Goal: Task Accomplishment & Management: Manage account settings

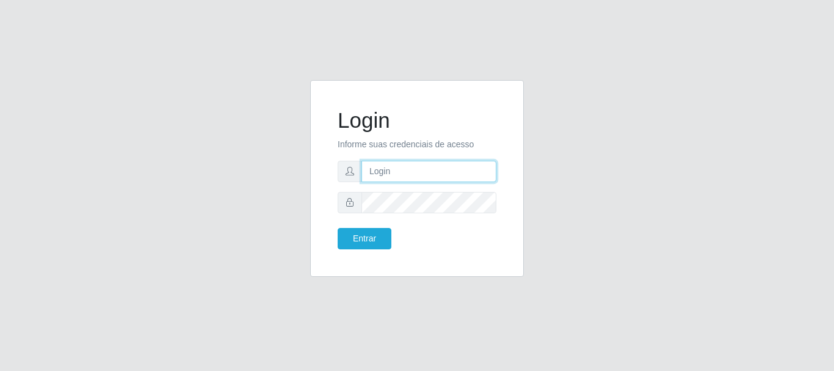
click at [449, 169] on input "text" at bounding box center [429, 171] width 135 height 21
type input "Ubiratan@confglacer"
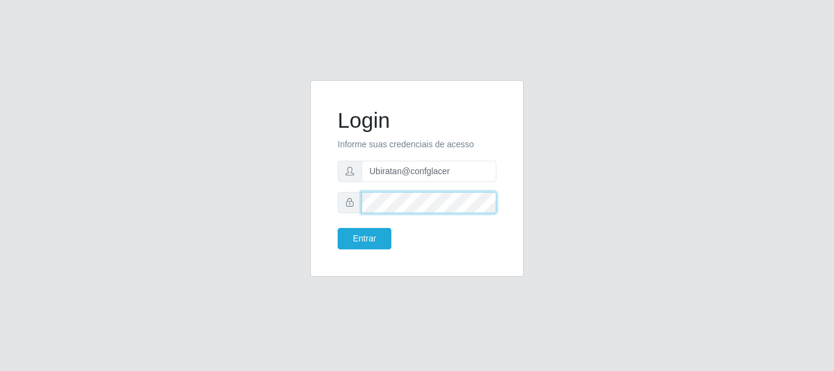
click at [338, 228] on button "Entrar" at bounding box center [365, 238] width 54 height 21
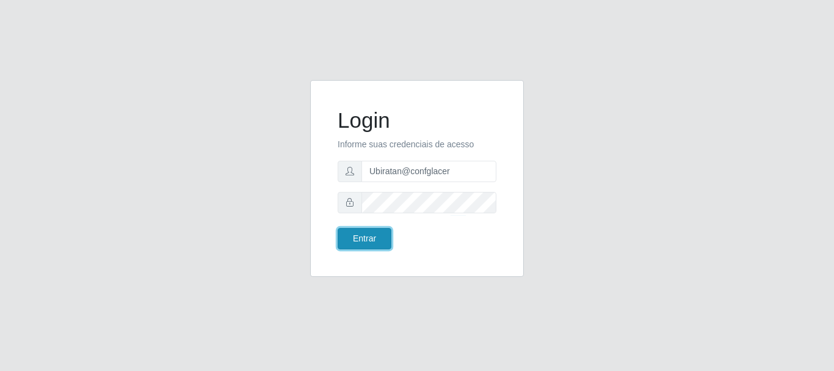
click at [363, 241] on button "Entrar" at bounding box center [365, 238] width 54 height 21
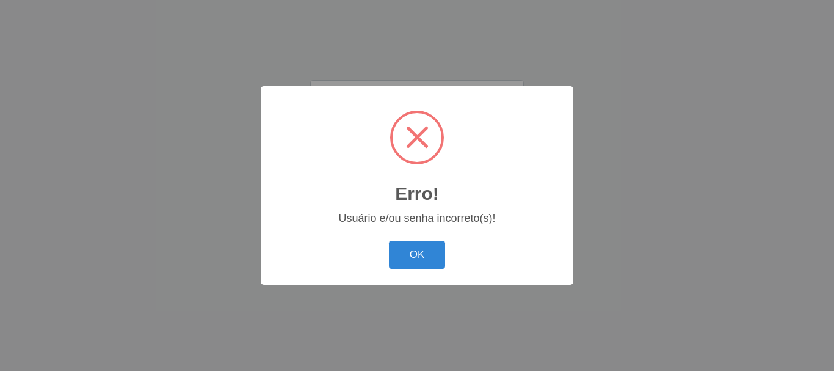
click at [420, 249] on button "OK" at bounding box center [417, 255] width 57 height 29
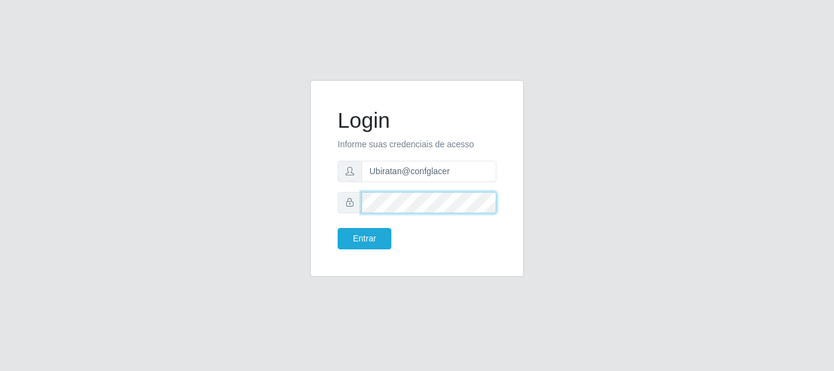
click at [341, 203] on div at bounding box center [417, 202] width 159 height 21
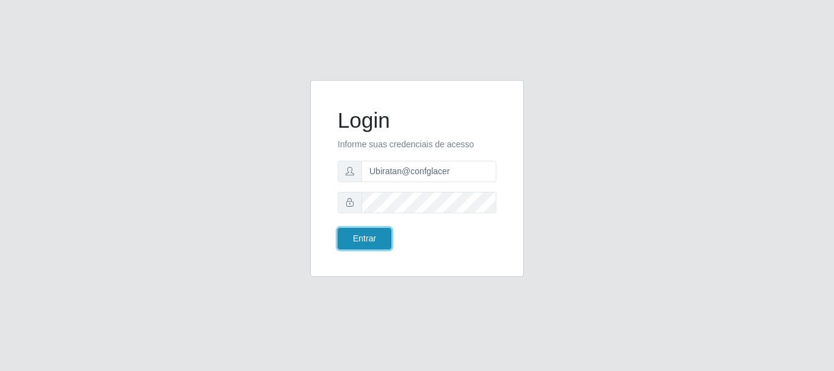
click at [373, 240] on button "Entrar" at bounding box center [365, 238] width 54 height 21
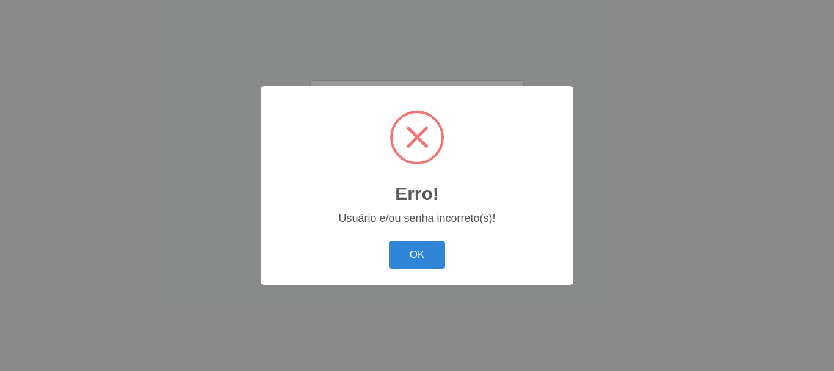
click at [425, 260] on button "OK" at bounding box center [417, 255] width 57 height 29
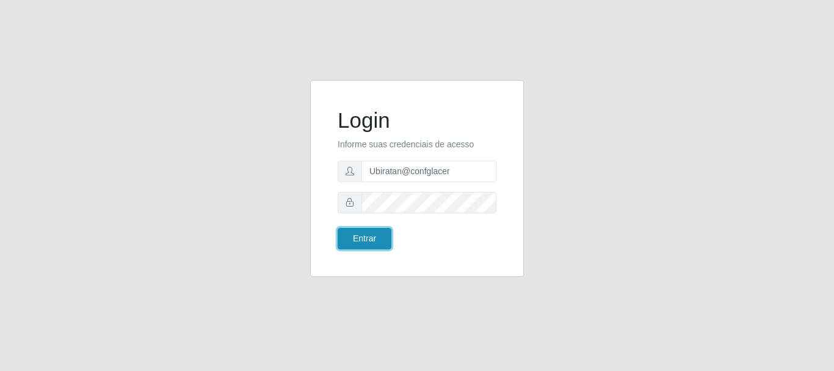
click at [368, 246] on button "Entrar" at bounding box center [365, 238] width 54 height 21
click at [381, 237] on button "Entrar" at bounding box center [365, 238] width 54 height 21
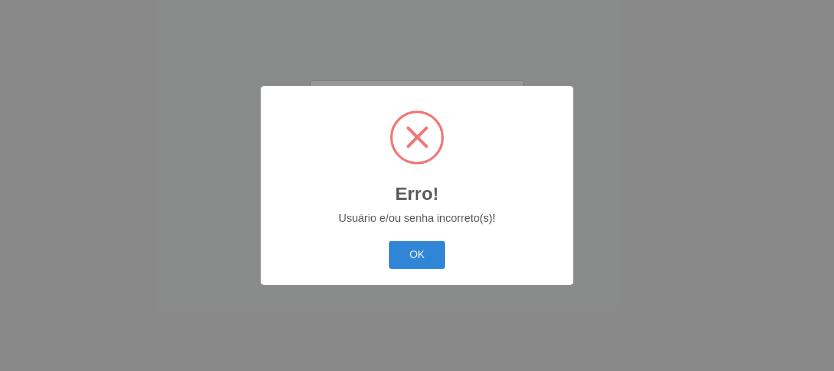
click at [451, 247] on div "OK Cancel" at bounding box center [417, 254] width 288 height 35
click at [418, 252] on button "OK" at bounding box center [417, 255] width 57 height 29
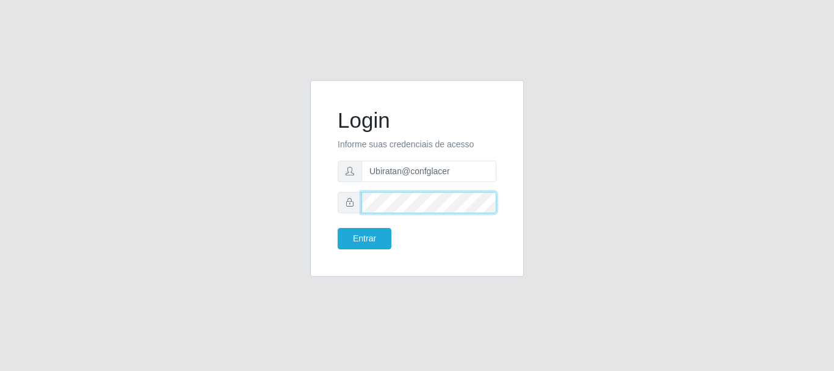
click at [338, 228] on button "Entrar" at bounding box center [365, 238] width 54 height 21
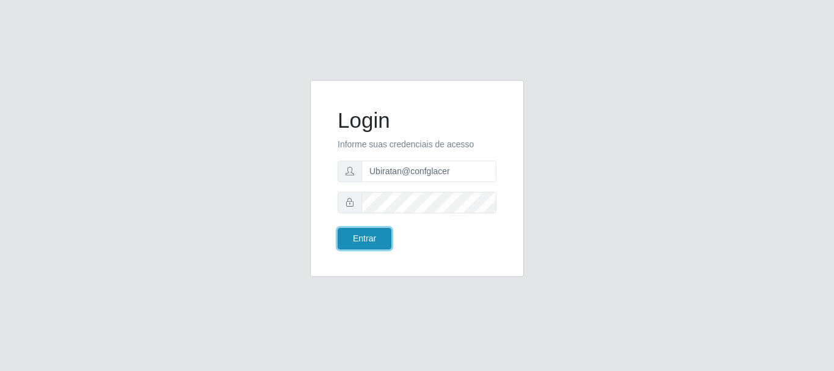
click at [379, 236] on button "Entrar" at bounding box center [365, 238] width 54 height 21
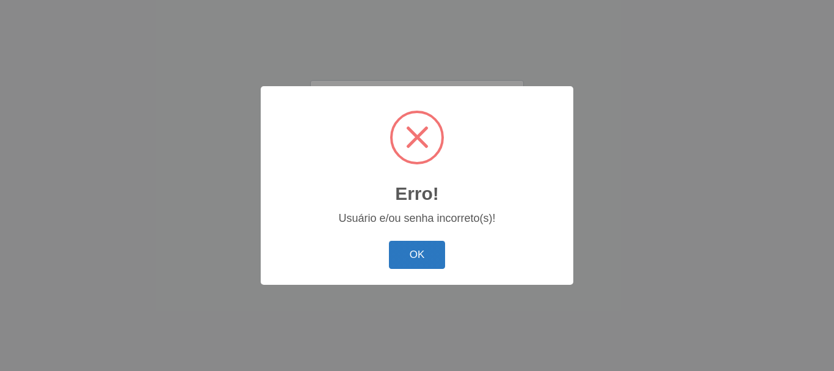
click at [395, 248] on button "OK" at bounding box center [417, 255] width 57 height 29
click at [398, 252] on button "OK" at bounding box center [417, 255] width 57 height 29
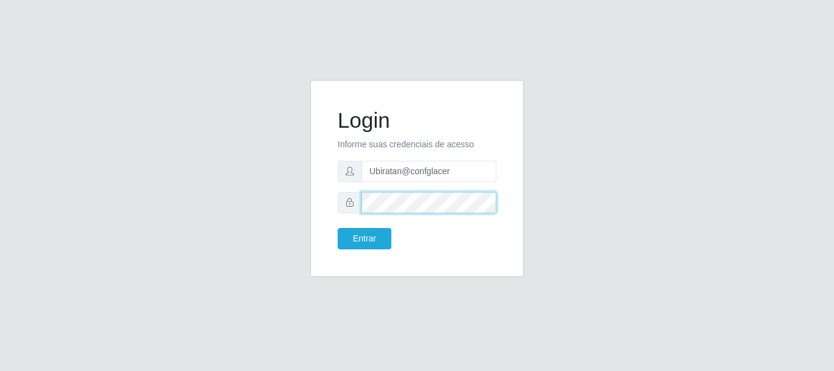
click at [338, 228] on button "Entrar" at bounding box center [365, 238] width 54 height 21
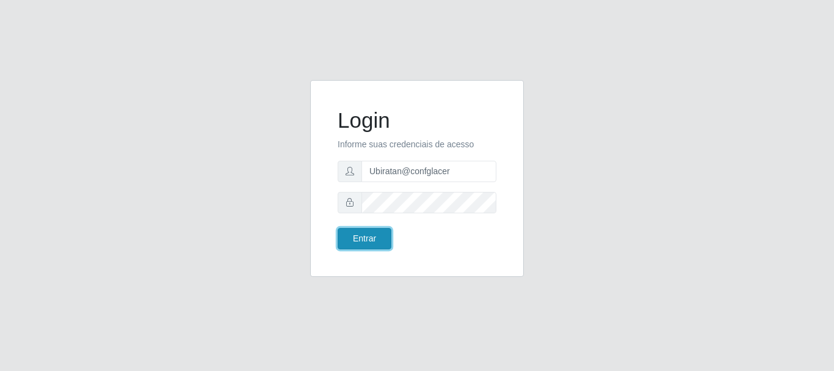
click at [371, 236] on button "Entrar" at bounding box center [365, 238] width 54 height 21
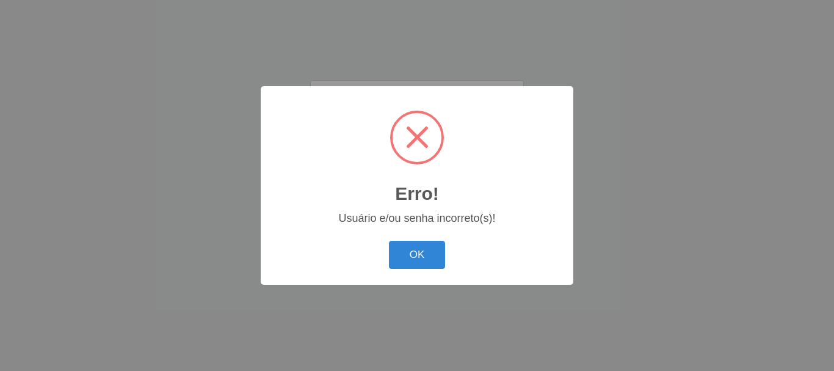
click at [399, 260] on button "OK" at bounding box center [417, 255] width 57 height 29
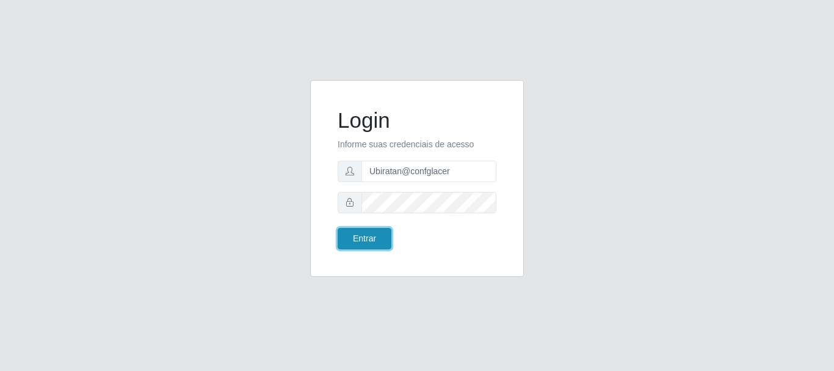
click at [372, 244] on button "Entrar" at bounding box center [365, 238] width 54 height 21
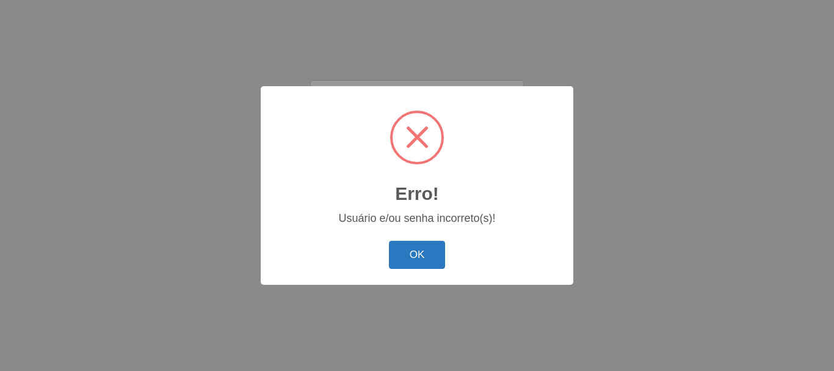
click at [432, 260] on button "OK" at bounding box center [417, 255] width 57 height 29
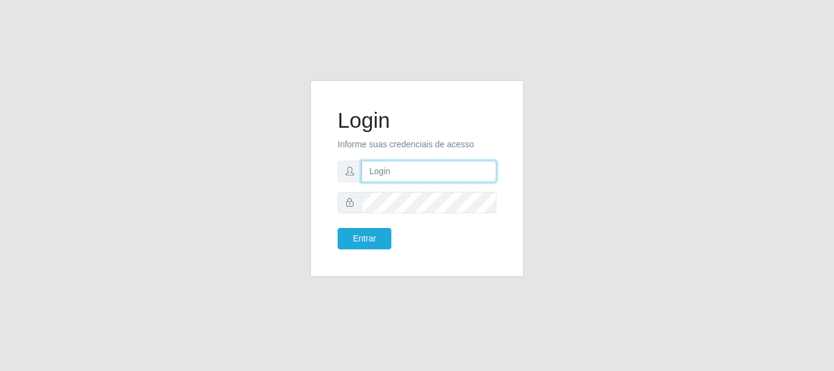
click at [389, 170] on input "text" at bounding box center [429, 171] width 135 height 21
type input "Ubiratan@confglacer"
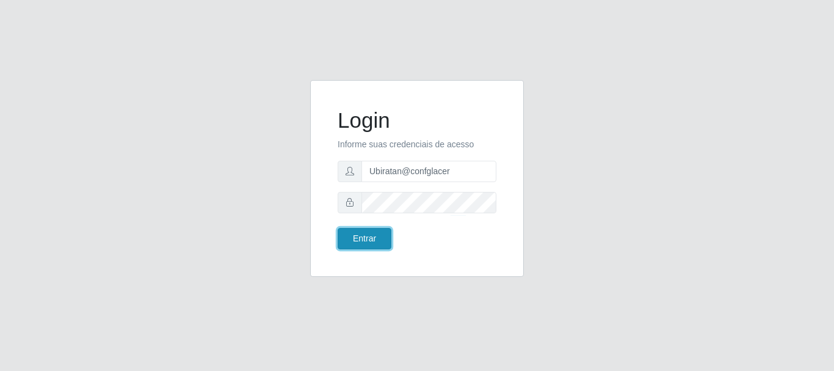
click at [384, 235] on button "Entrar" at bounding box center [365, 238] width 54 height 21
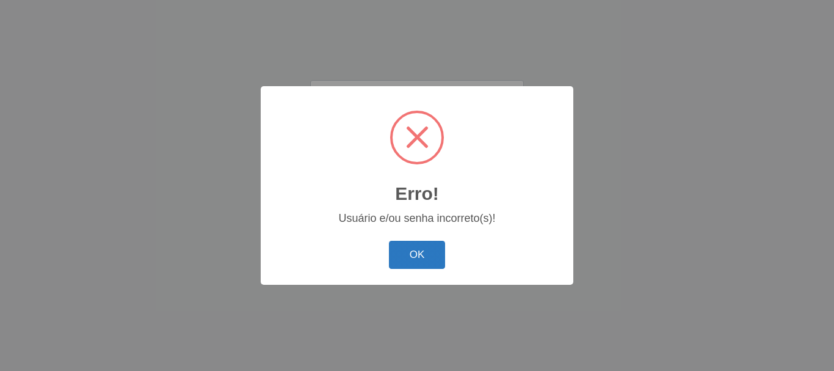
click at [399, 254] on button "OK" at bounding box center [417, 255] width 57 height 29
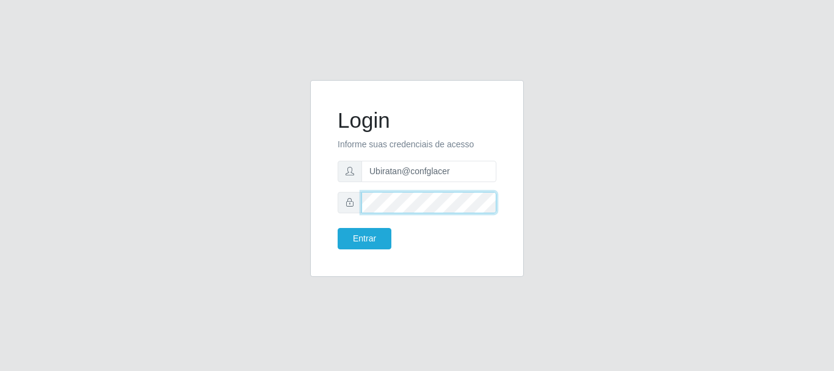
click at [338, 228] on button "Entrar" at bounding box center [365, 238] width 54 height 21
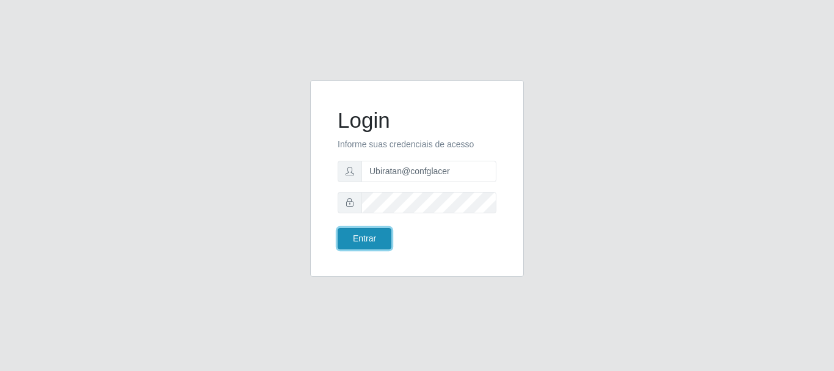
click at [354, 242] on button "Entrar" at bounding box center [365, 238] width 54 height 21
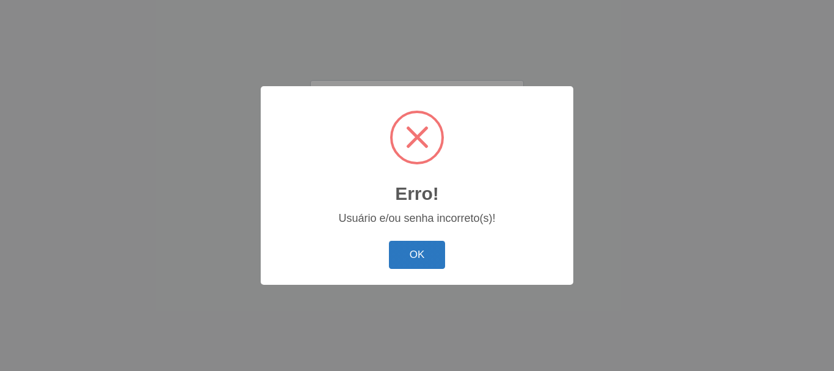
click at [424, 257] on button "OK" at bounding box center [417, 255] width 57 height 29
click at [421, 249] on button "OK" at bounding box center [417, 255] width 57 height 29
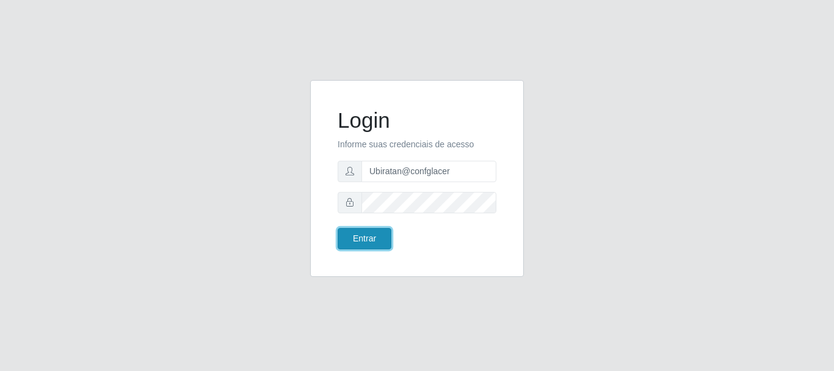
click at [382, 243] on button "Entrar" at bounding box center [365, 238] width 54 height 21
click at [383, 234] on button "Entrar" at bounding box center [365, 238] width 54 height 21
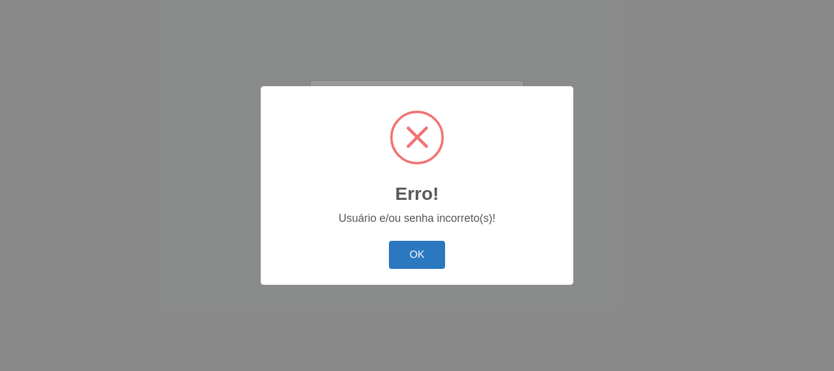
click at [412, 263] on button "OK" at bounding box center [417, 255] width 57 height 29
